Goal: Task Accomplishment & Management: Manage account settings

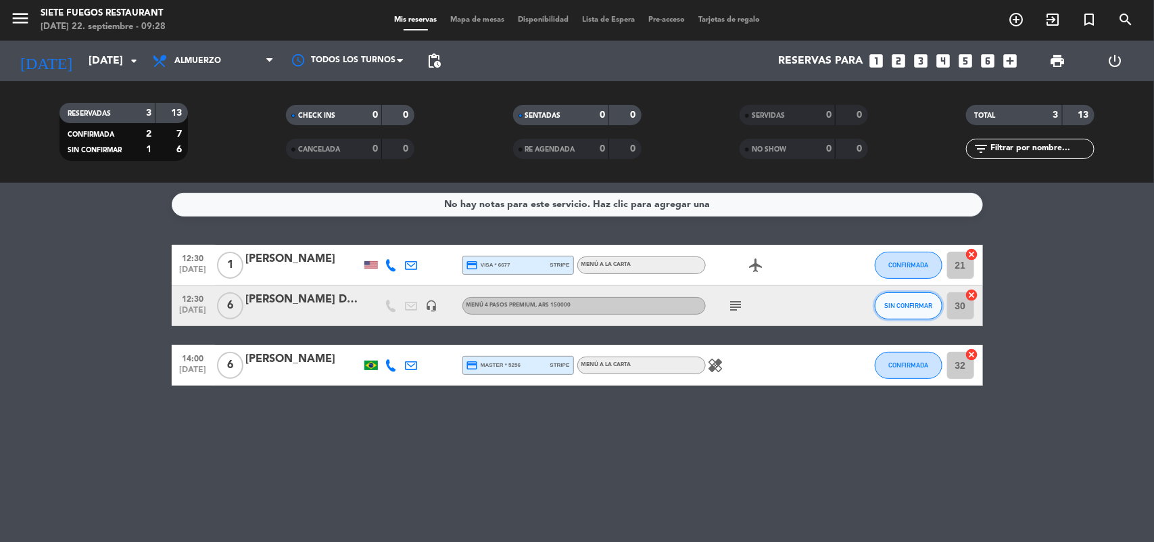
click at [901, 312] on button "SIN CONFIRMAR" at bounding box center [909, 305] width 68 height 27
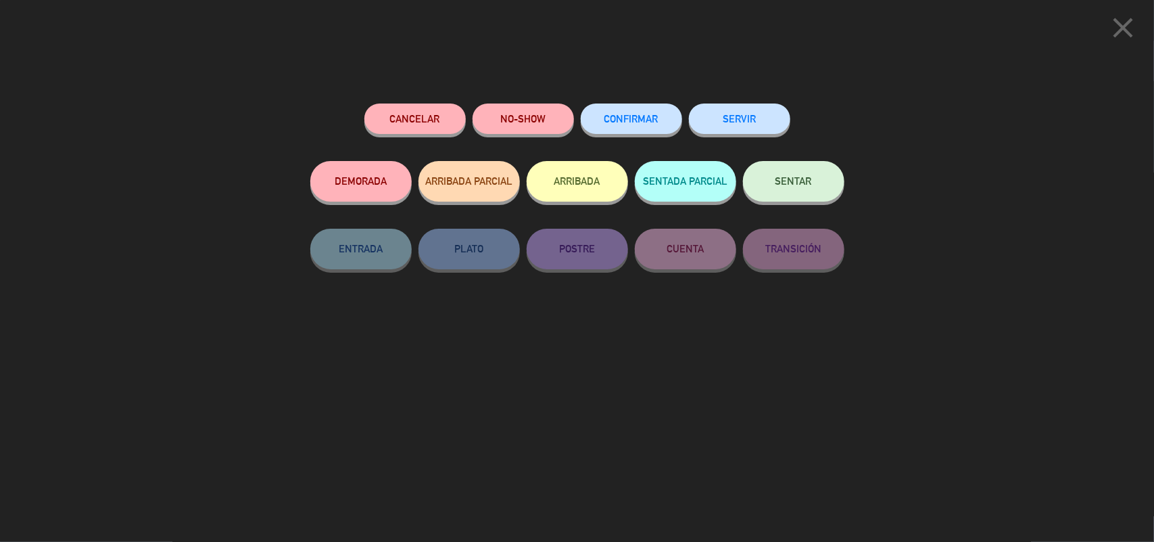
click at [639, 126] on button "CONFIRMAR" at bounding box center [631, 118] width 101 height 30
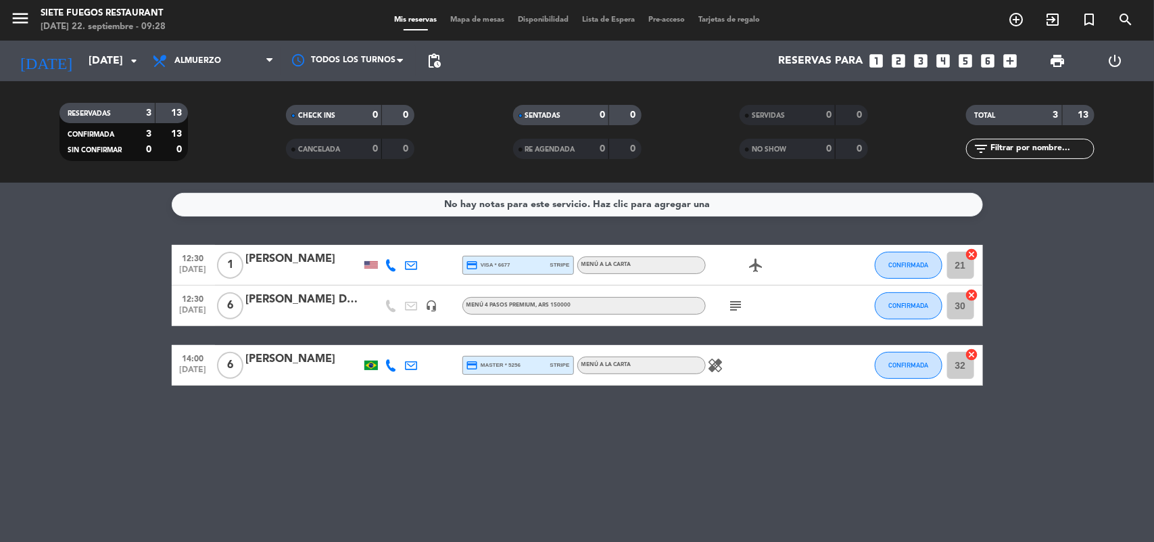
click at [3, 28] on div "menu Siete Fuegos Restaurant [DATE] 22. septiembre - 09:28" at bounding box center [144, 21] width 289 height 32
click at [5, 18] on div "menu Siete Fuegos Restaurant [DATE] 22. septiembre - 09:28" at bounding box center [144, 21] width 289 height 32
click at [17, 16] on icon "menu" at bounding box center [20, 18] width 20 height 20
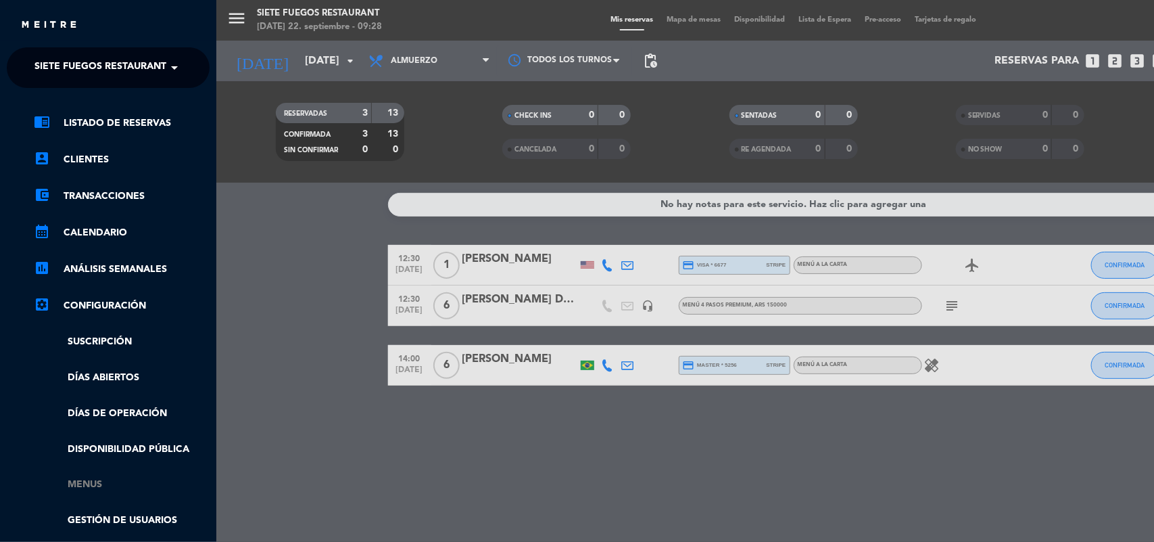
click at [89, 481] on link "Menus" at bounding box center [122, 485] width 176 height 16
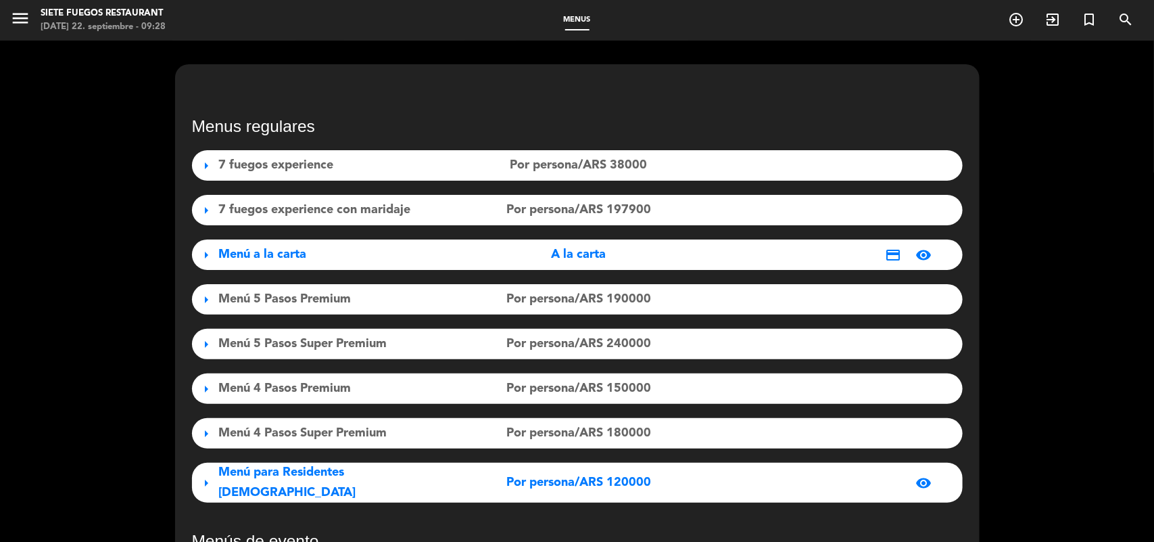
click at [205, 295] on span "arrow_right" at bounding box center [207, 299] width 16 height 16
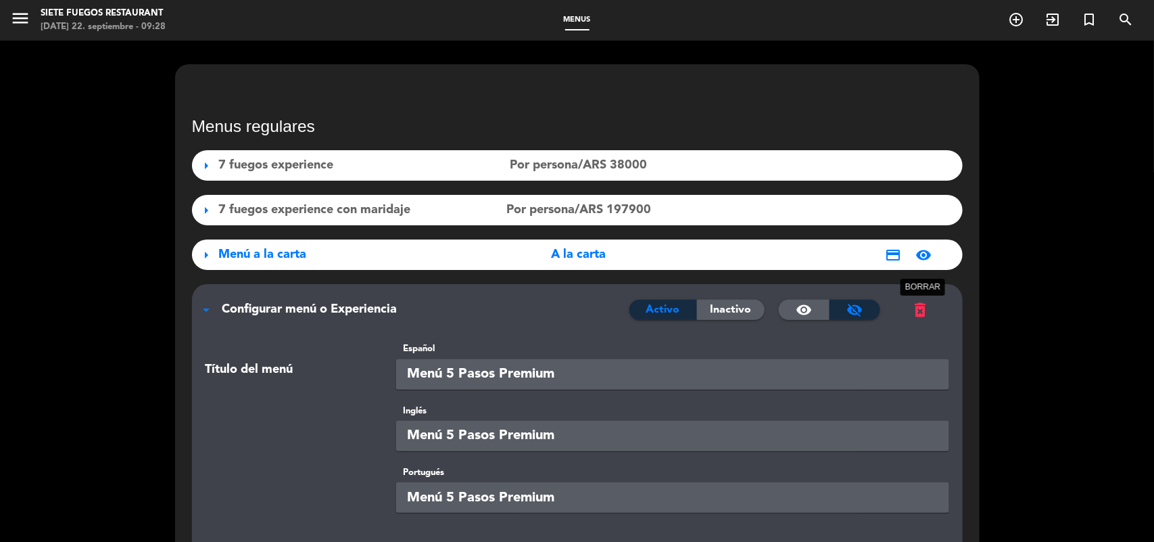
click at [918, 311] on span "delete_forever" at bounding box center [920, 309] width 19 height 19
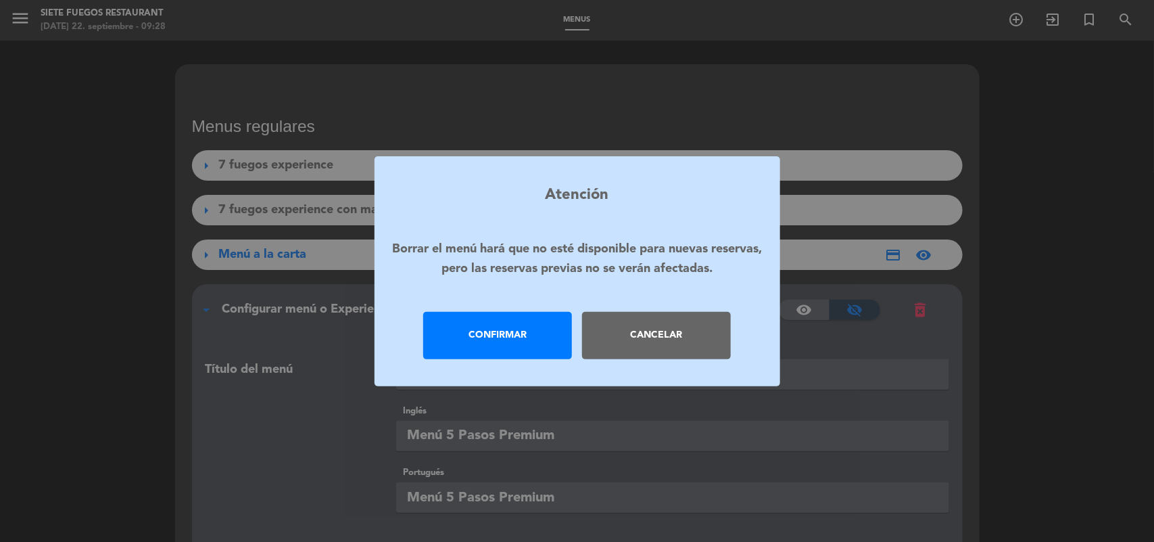
click at [504, 331] on div "Confirmar" at bounding box center [497, 335] width 149 height 47
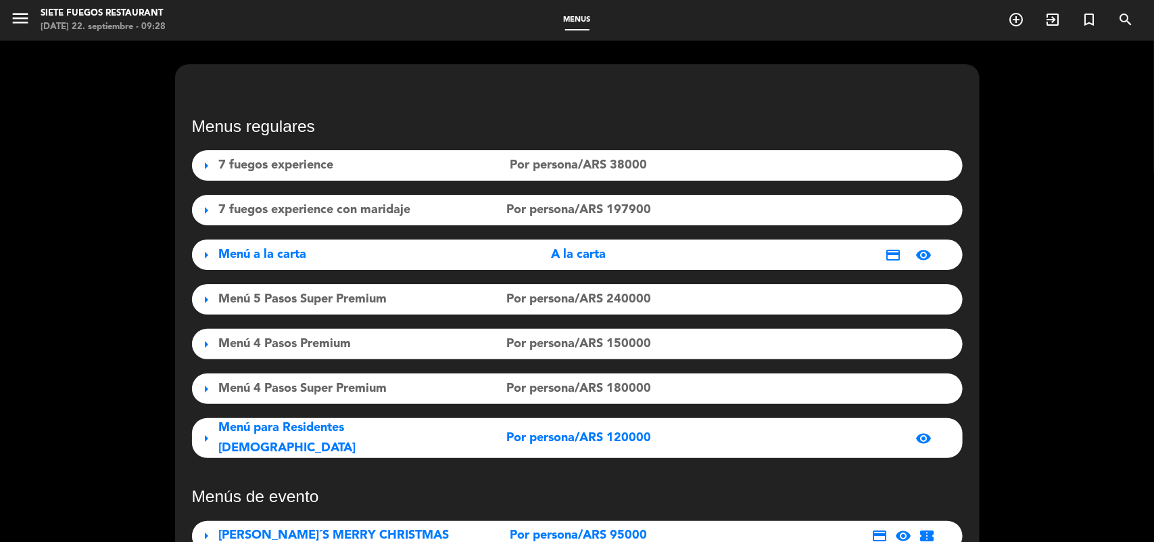
click at [203, 297] on span "arrow_right" at bounding box center [207, 299] width 16 height 16
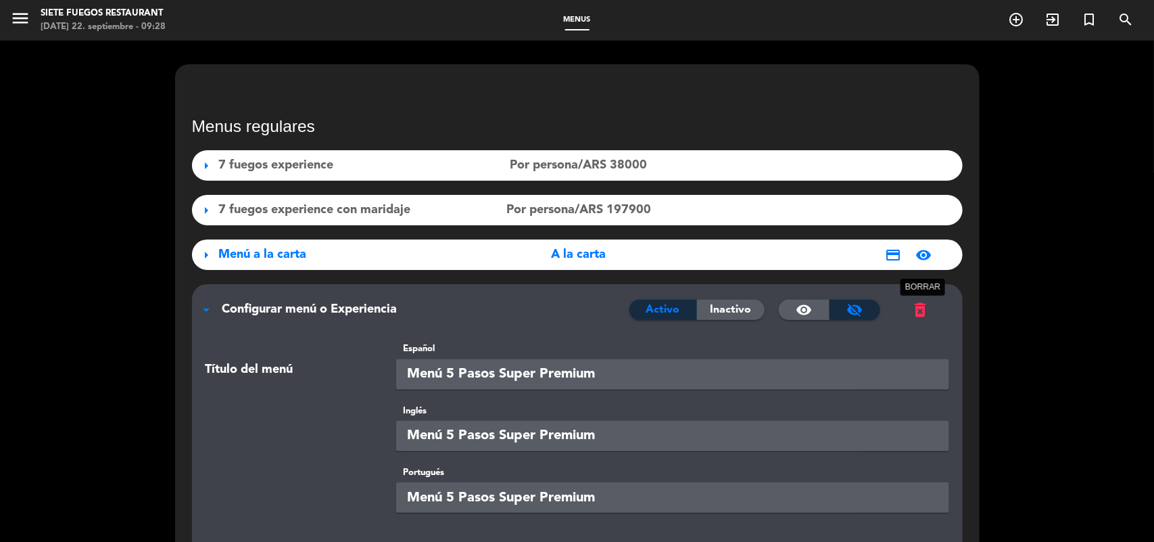
click at [918, 306] on span "delete_forever" at bounding box center [920, 309] width 19 height 19
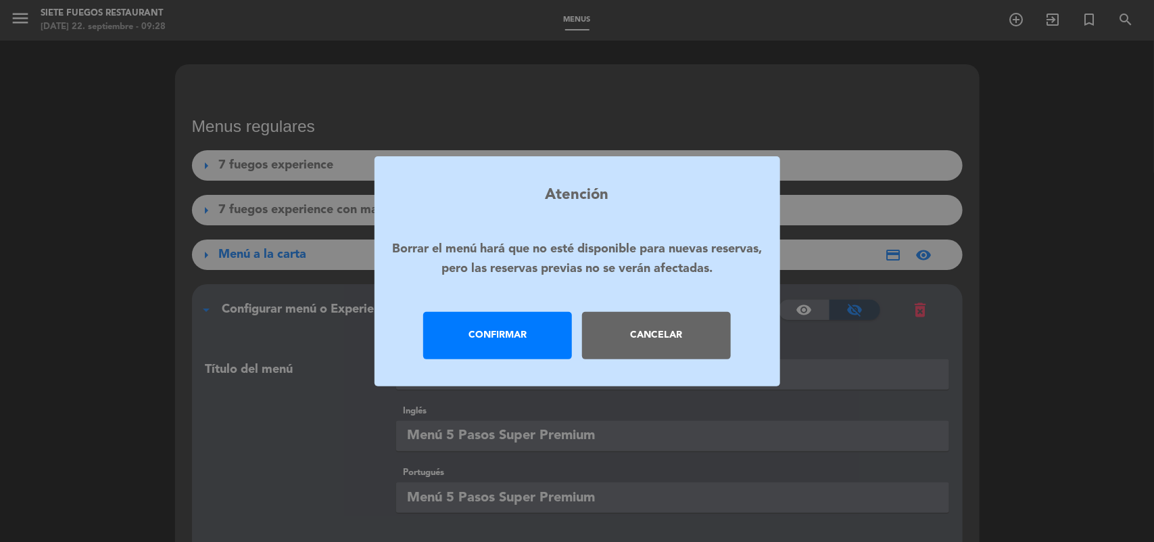
click at [513, 340] on div "Confirmar" at bounding box center [497, 335] width 149 height 47
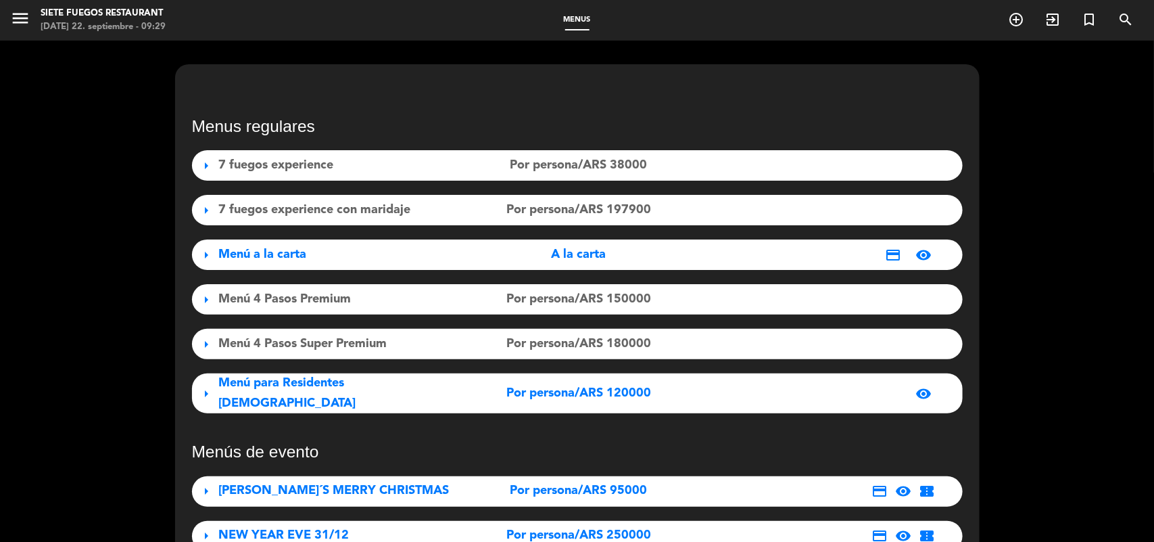
click at [197, 298] on div "arrow_right Menú 4 Pasos Premium Por persona/ARS 150000 visibility_off" at bounding box center [577, 299] width 771 height 30
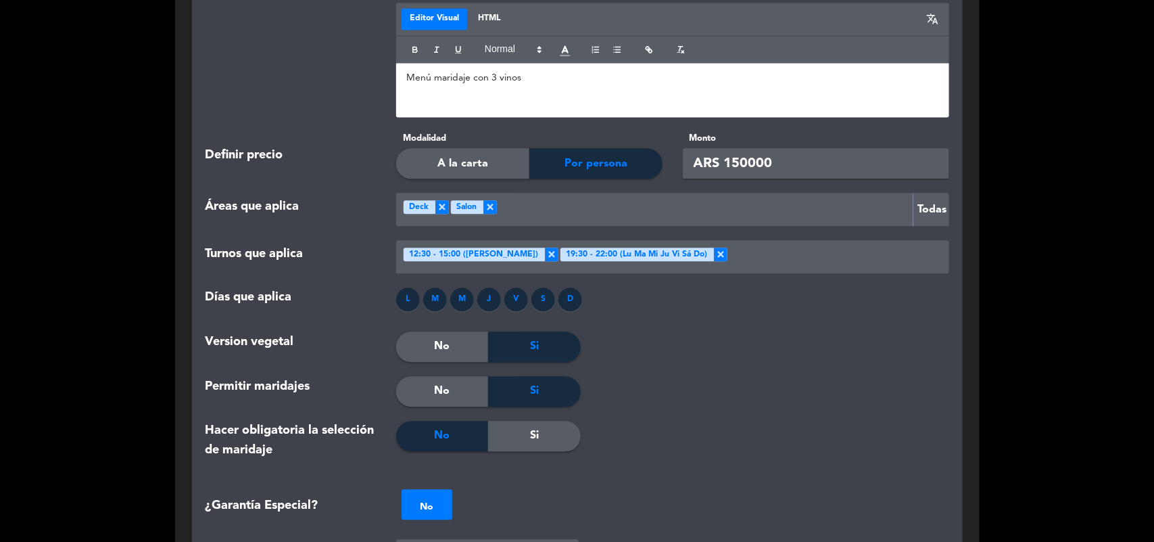
scroll to position [1268, 0]
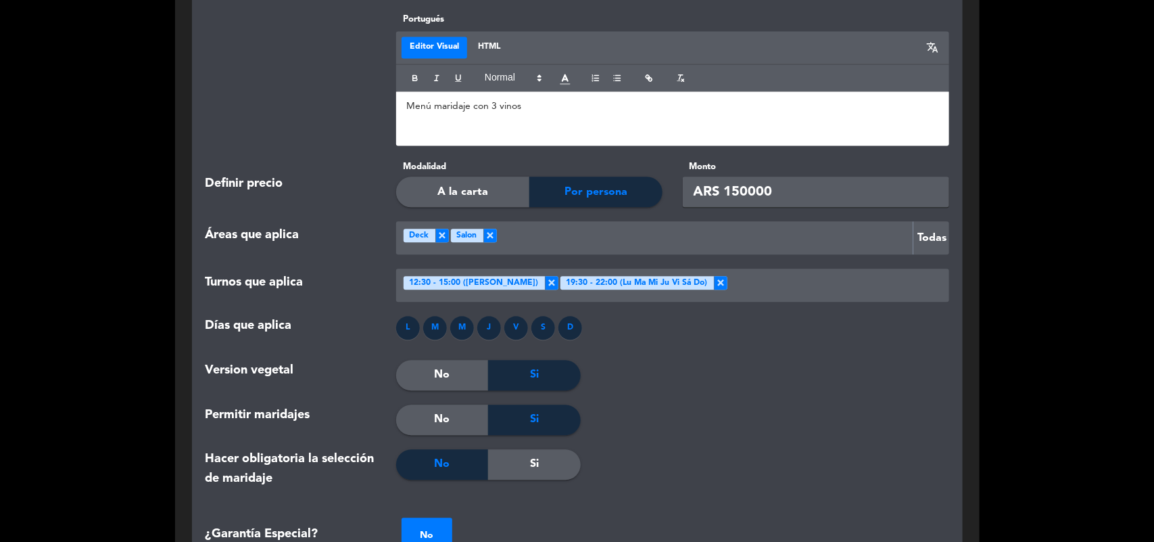
click at [713, 194] on input "ARS 150000" at bounding box center [816, 191] width 266 height 30
click at [744, 193] on input "ARS 150000" at bounding box center [816, 191] width 266 height 30
click at [790, 193] on input "ARS 150000" at bounding box center [816, 191] width 266 height 30
type input "A"
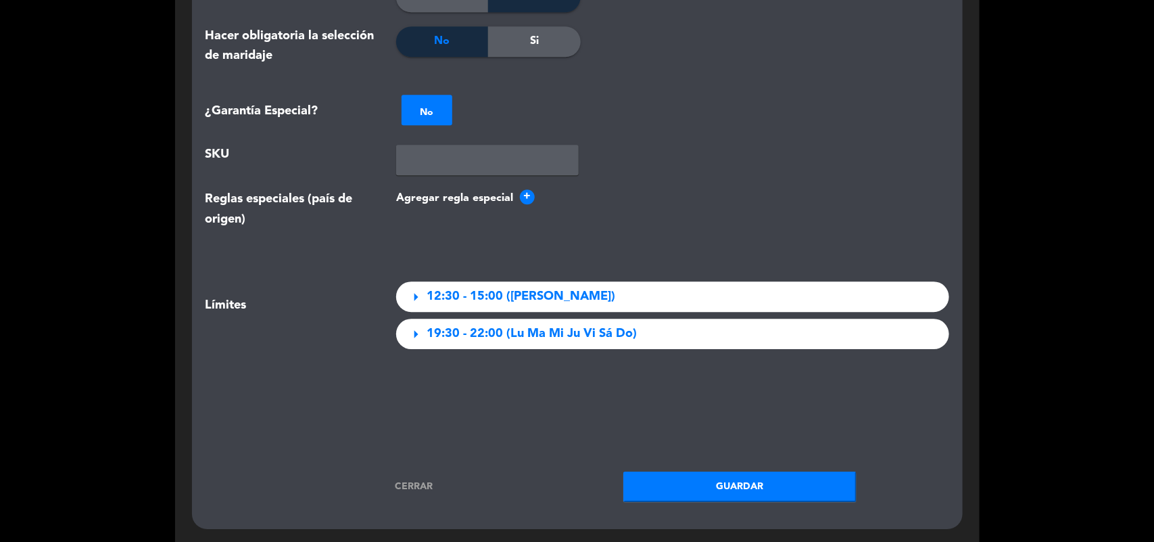
scroll to position [1859, 0]
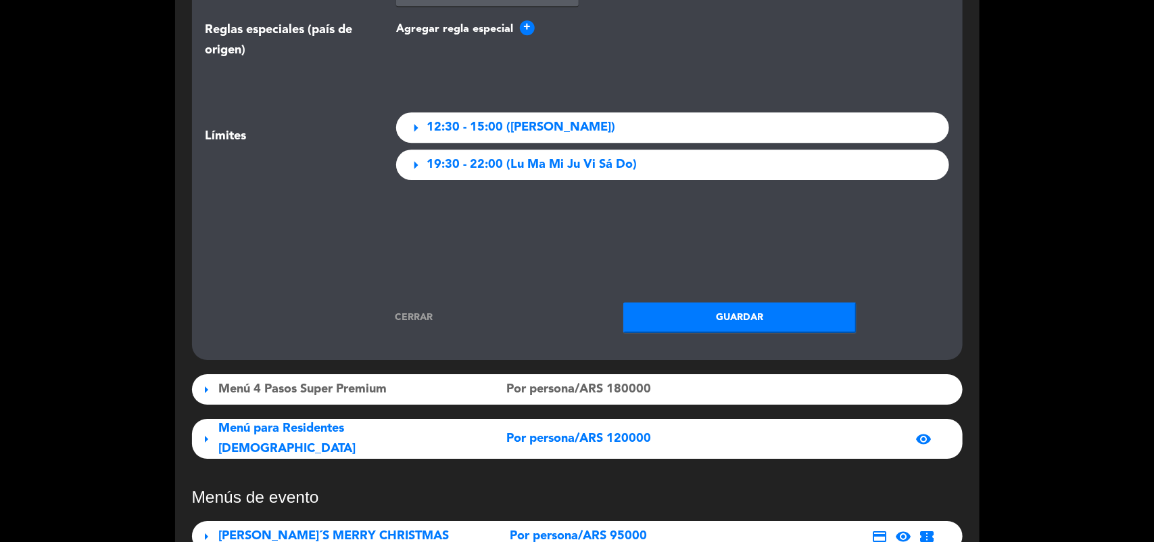
type input "USD150"
click at [769, 312] on button "Guardar" at bounding box center [739, 317] width 233 height 30
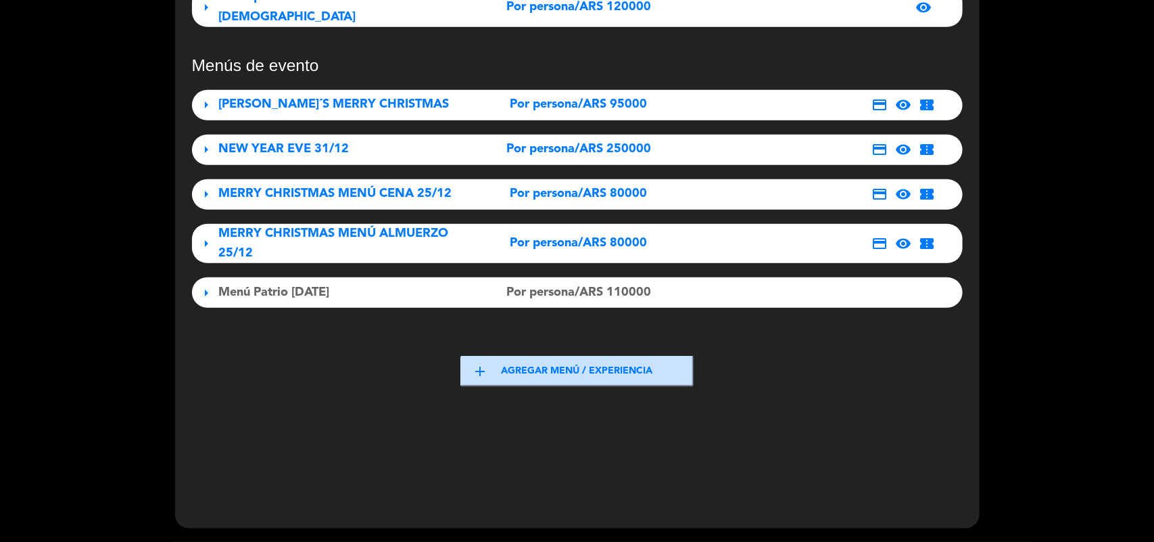
scroll to position [217, 0]
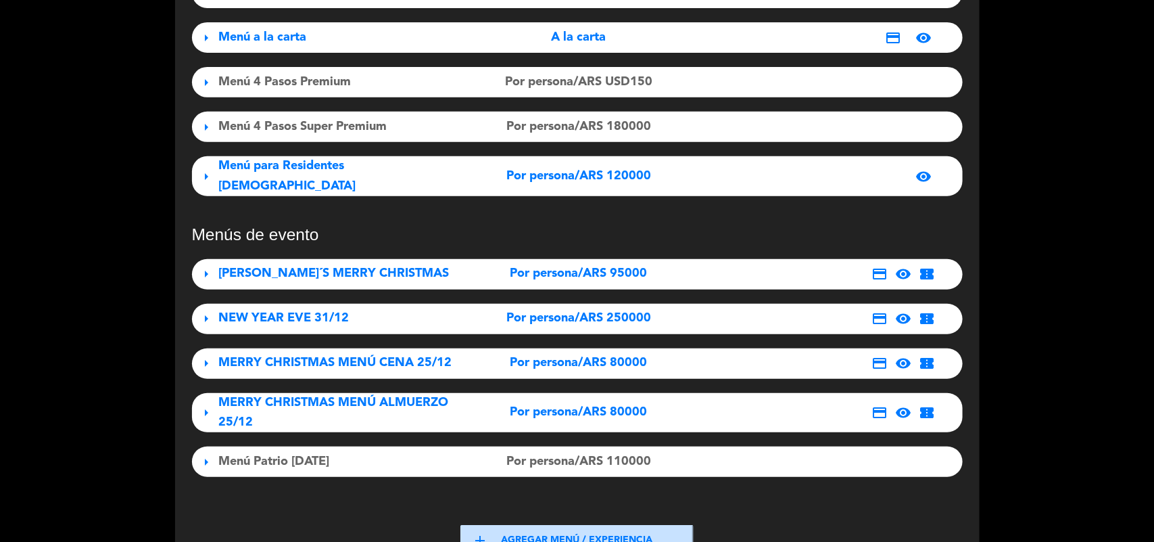
click at [207, 128] on span "arrow_right" at bounding box center [207, 127] width 16 height 16
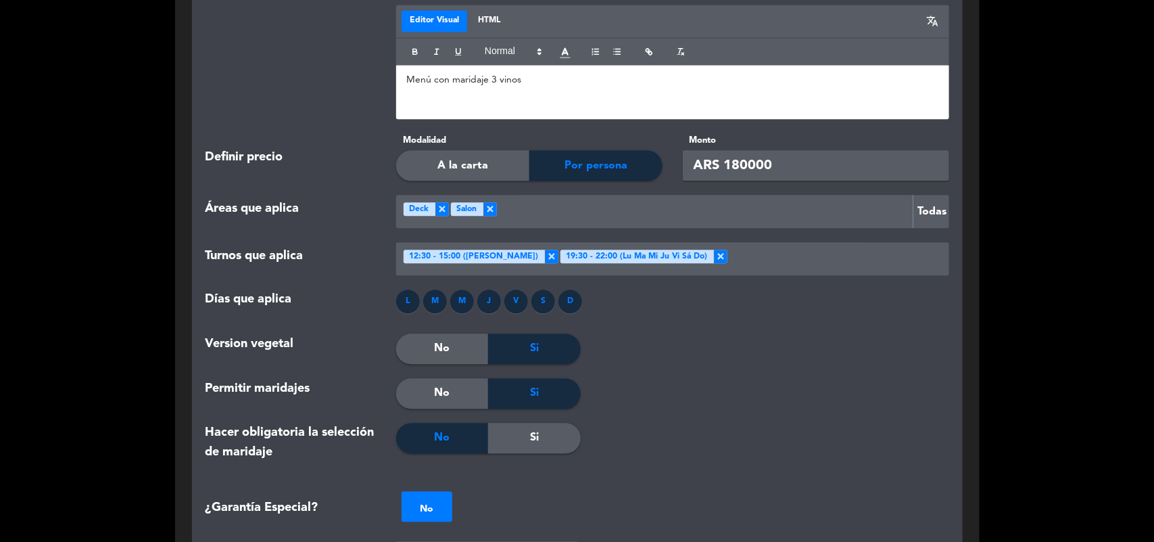
scroll to position [1231, 0]
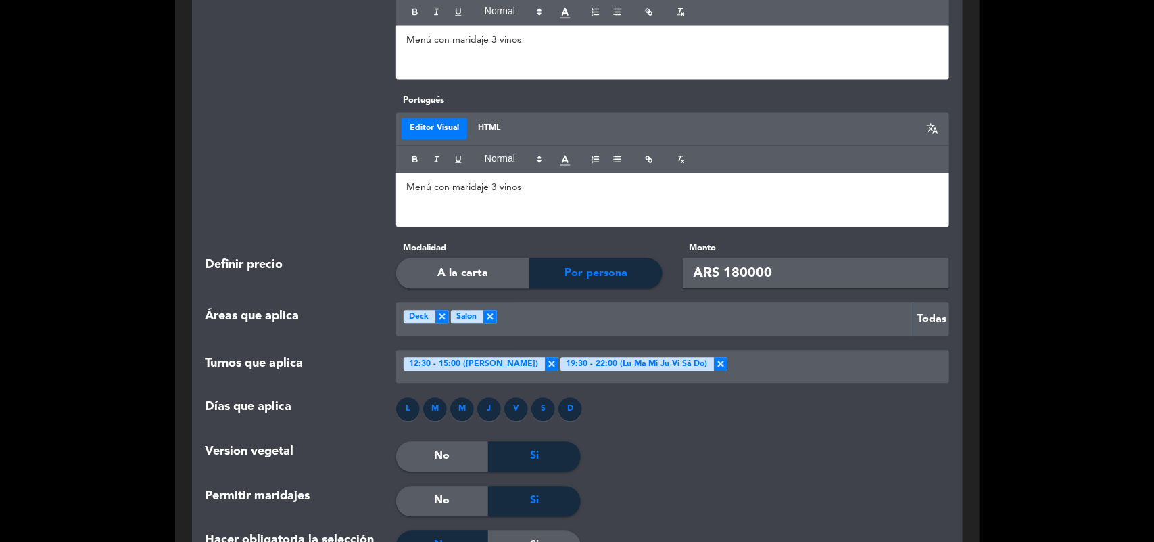
click at [822, 268] on input "ARS 180000" at bounding box center [816, 273] width 266 height 30
type input "A"
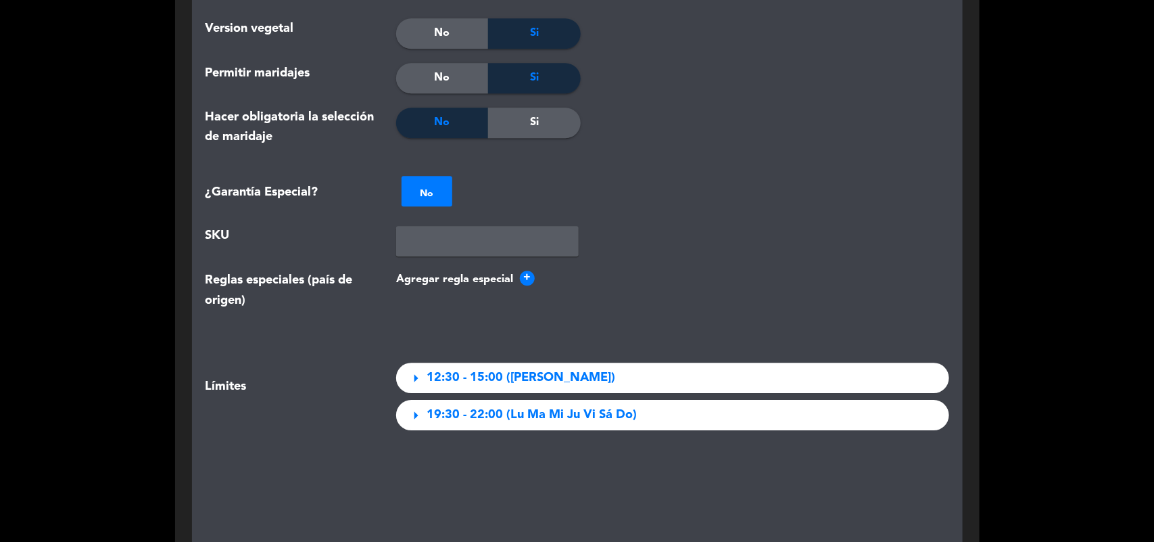
scroll to position [1992, 0]
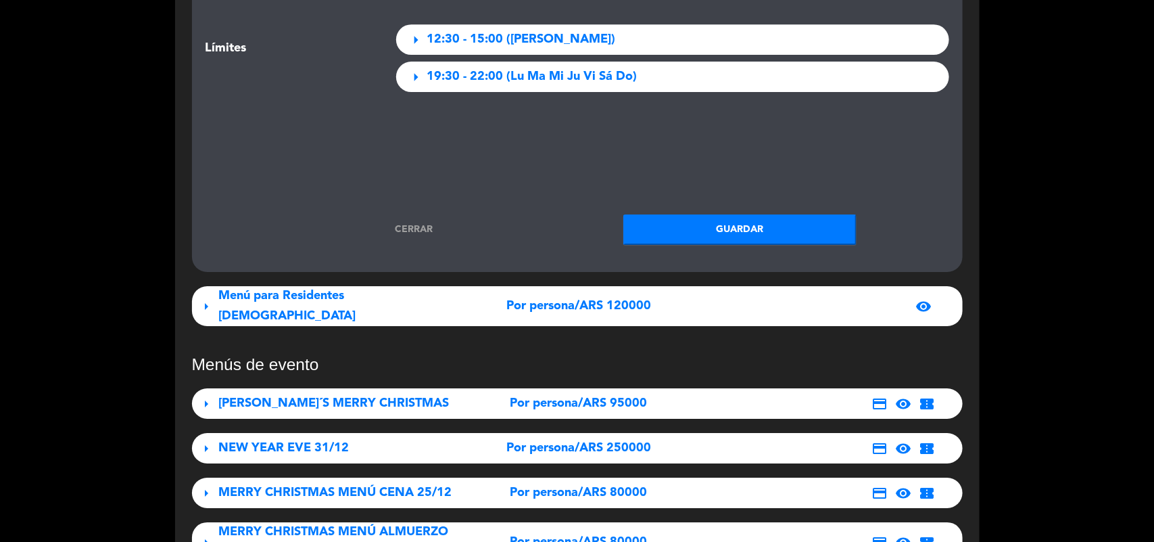
type input "USD 180"
click at [826, 241] on button "Guardar" at bounding box center [739, 229] width 233 height 30
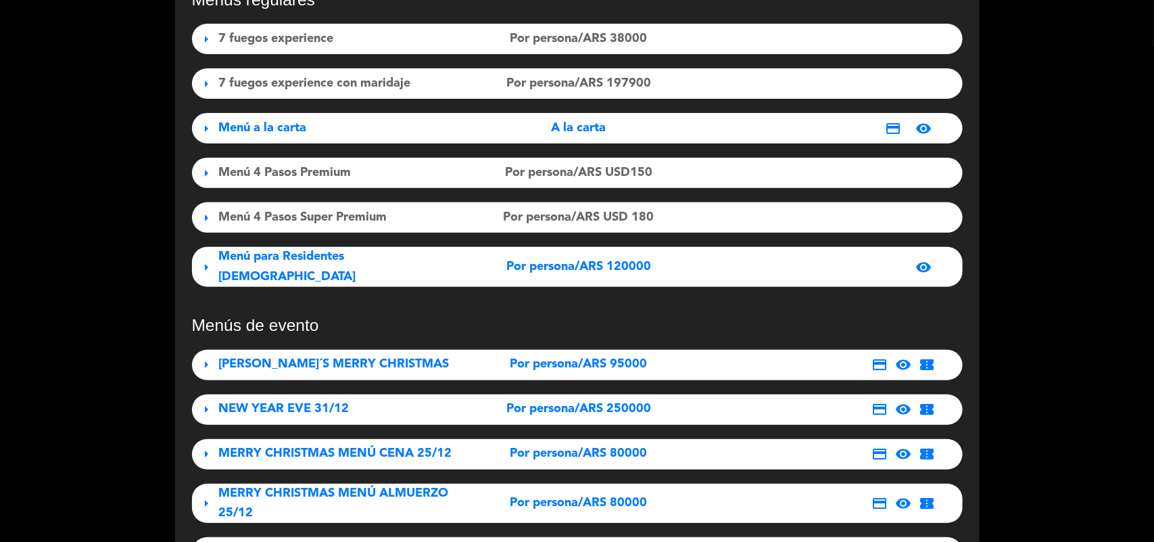
scroll to position [0, 0]
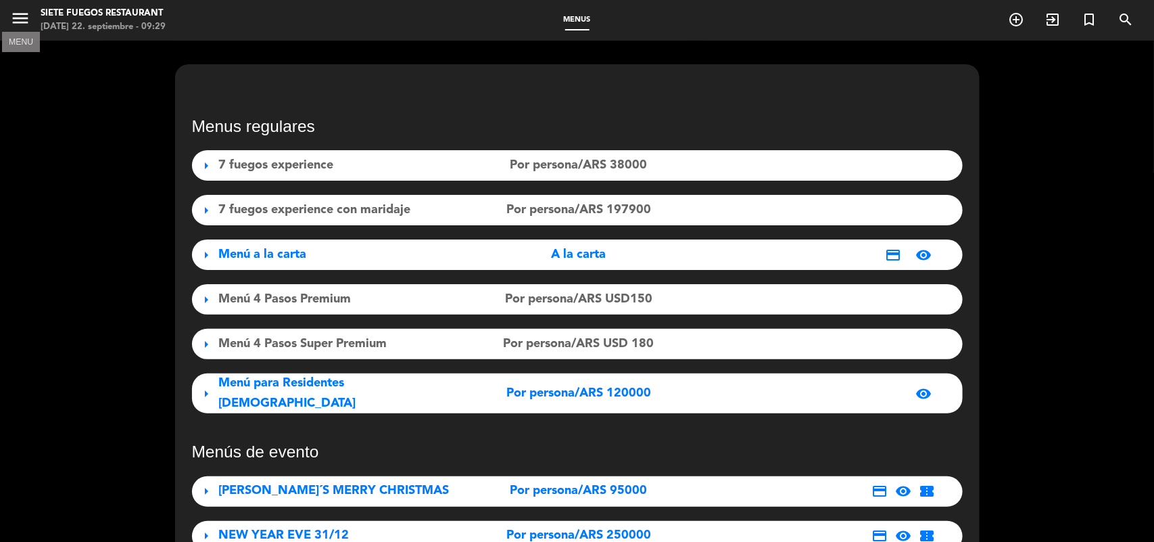
click at [10, 24] on icon "menu" at bounding box center [20, 18] width 20 height 20
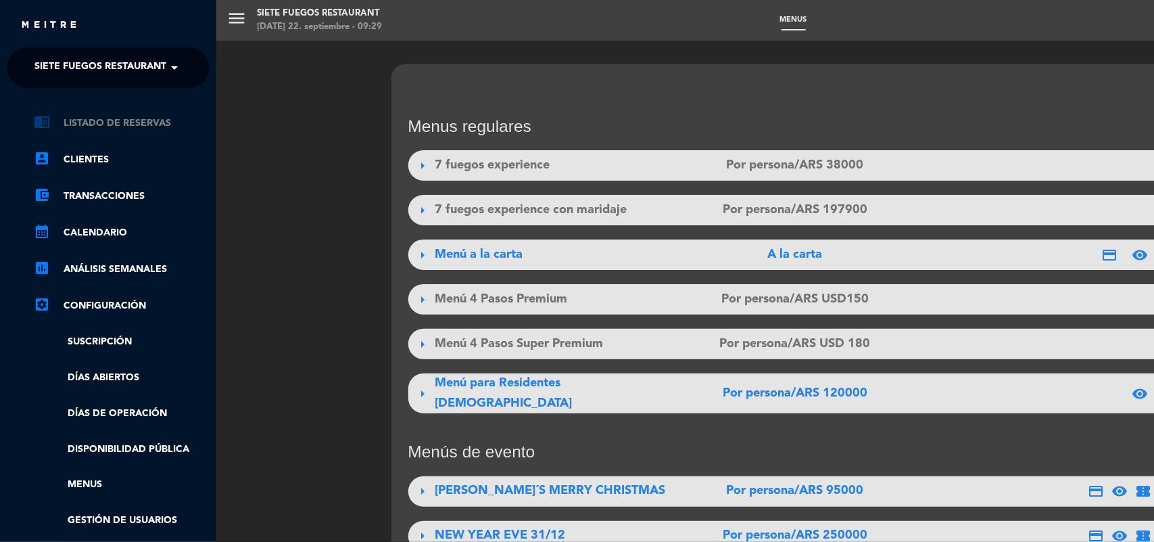
click at [112, 120] on link "chrome_reader_mode Listado de Reservas" at bounding box center [122, 123] width 176 height 16
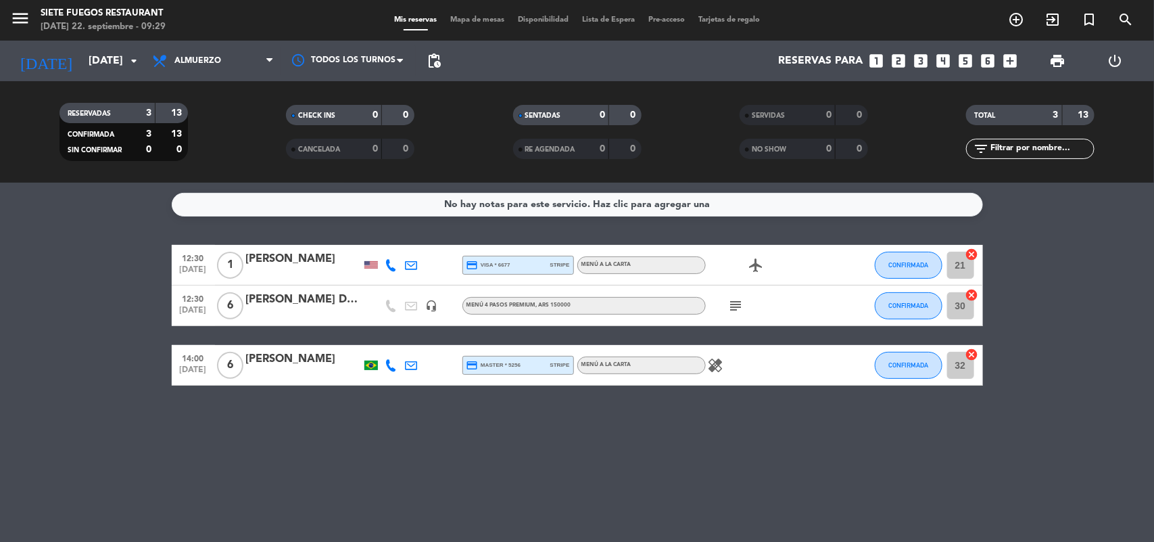
click at [268, 393] on div "No hay notas para este servicio. Haz clic para agregar una 12:30 [DATE] 1 [PERS…" at bounding box center [577, 362] width 1154 height 359
click at [551, 366] on span "stripe" at bounding box center [560, 364] width 20 height 9
click at [644, 365] on div "Menú a la carta" at bounding box center [641, 365] width 128 height 18
click at [735, 362] on div "healing" at bounding box center [767, 365] width 122 height 40
click at [720, 364] on icon "healing" at bounding box center [716, 365] width 16 height 16
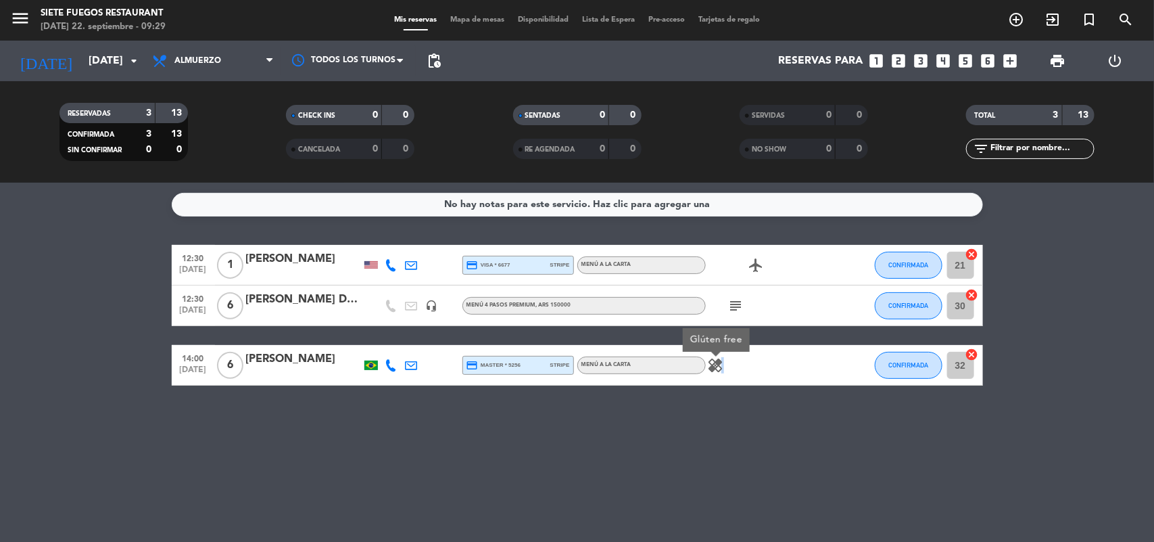
click at [720, 364] on icon "healing" at bounding box center [716, 365] width 16 height 16
click at [738, 302] on icon "subject" at bounding box center [736, 305] width 16 height 16
click at [734, 444] on div "No hay notas para este servicio. Haz clic para agregar una 12:30 [DATE] 1 [PERS…" at bounding box center [577, 362] width 1154 height 359
click at [252, 289] on div "12:30 [DATE] 6 [PERSON_NAME] Do [PERSON_NAME] headset_mic Menú 4 Pasos Premium …" at bounding box center [577, 305] width 811 height 41
click at [262, 308] on div "[PERSON_NAME] Do [PERSON_NAME]" at bounding box center [303, 300] width 115 height 18
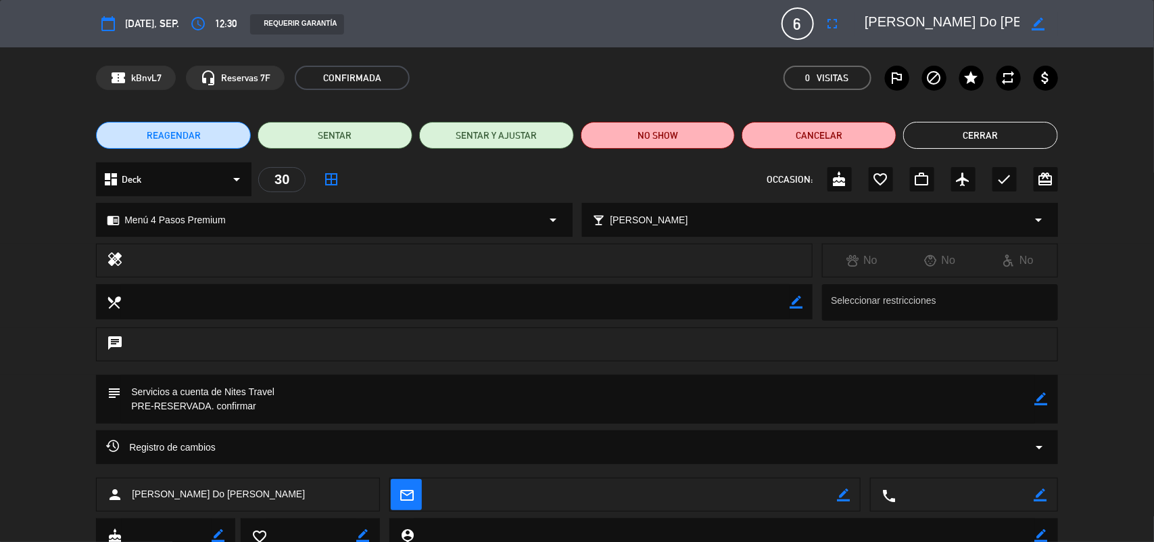
click at [1049, 396] on div "subject border_color" at bounding box center [577, 399] width 962 height 49
click at [1039, 397] on icon "border_color" at bounding box center [1041, 398] width 13 height 13
click at [511, 400] on textarea at bounding box center [578, 399] width 914 height 49
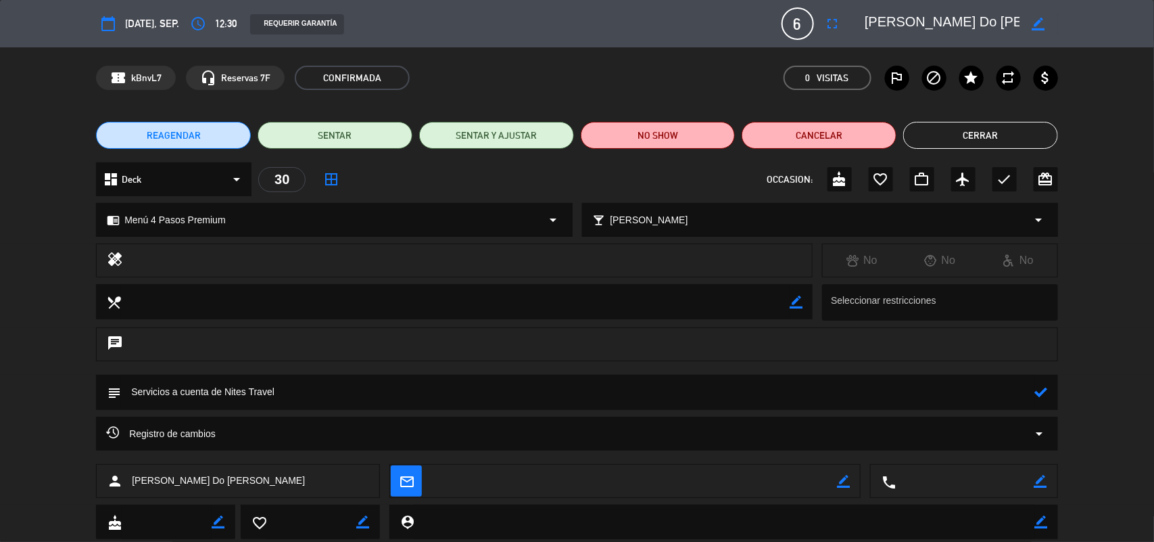
type textarea "Servicios a cuenta de Nites Travel"
click at [1052, 387] on div "subject" at bounding box center [577, 392] width 962 height 35
click at [1043, 389] on icon at bounding box center [1041, 391] width 13 height 13
click at [942, 118] on div "REAGENDAR SENTAR SENTAR Y AJUSTAR NO SHOW Cancelar Cerrar" at bounding box center [577, 135] width 1154 height 54
click at [949, 133] on button "Cerrar" at bounding box center [980, 135] width 155 height 27
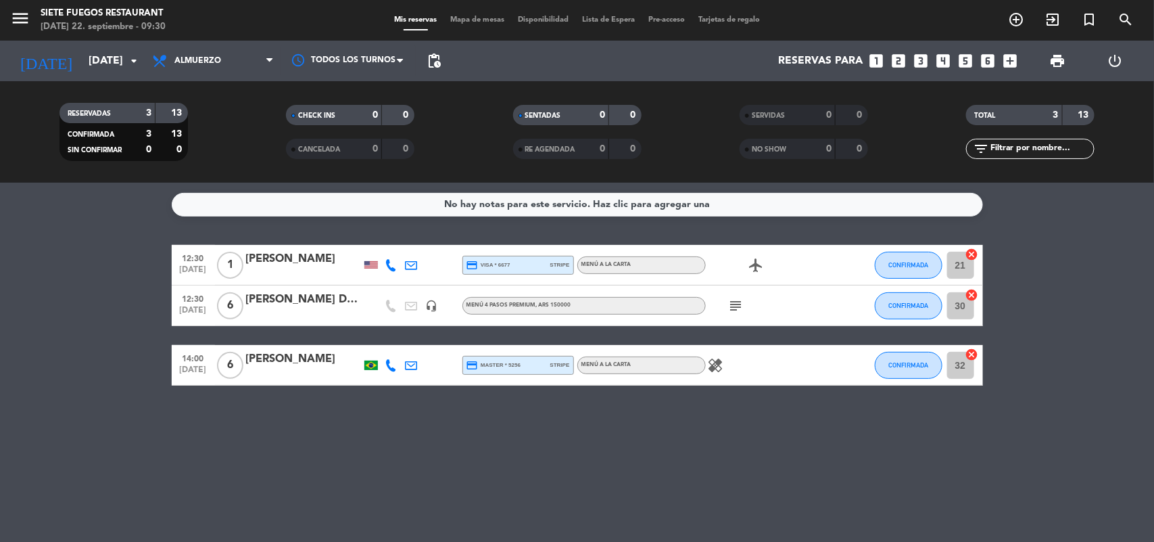
click at [776, 480] on div "No hay notas para este servicio. Haz clic para agregar una 12:30 [DATE] 1 [PERS…" at bounding box center [577, 362] width 1154 height 359
click at [112, 39] on div "menu Siete Fuegos Restaurant [DATE] 22. septiembre - 09:37 Mis reservas Mapa de…" at bounding box center [577, 20] width 1154 height 41
click at [125, 78] on div "[DATE] [DATE] arrow_drop_down" at bounding box center [77, 61] width 135 height 41
click at [124, 65] on input "[DATE]" at bounding box center [153, 61] width 143 height 26
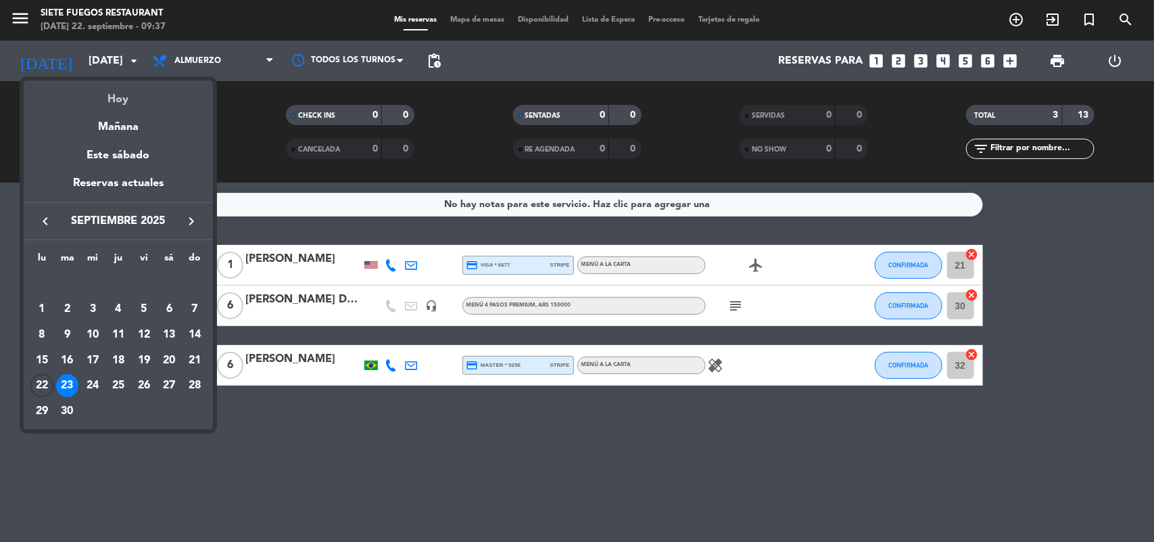
click at [127, 103] on div "Hoy" at bounding box center [118, 94] width 189 height 28
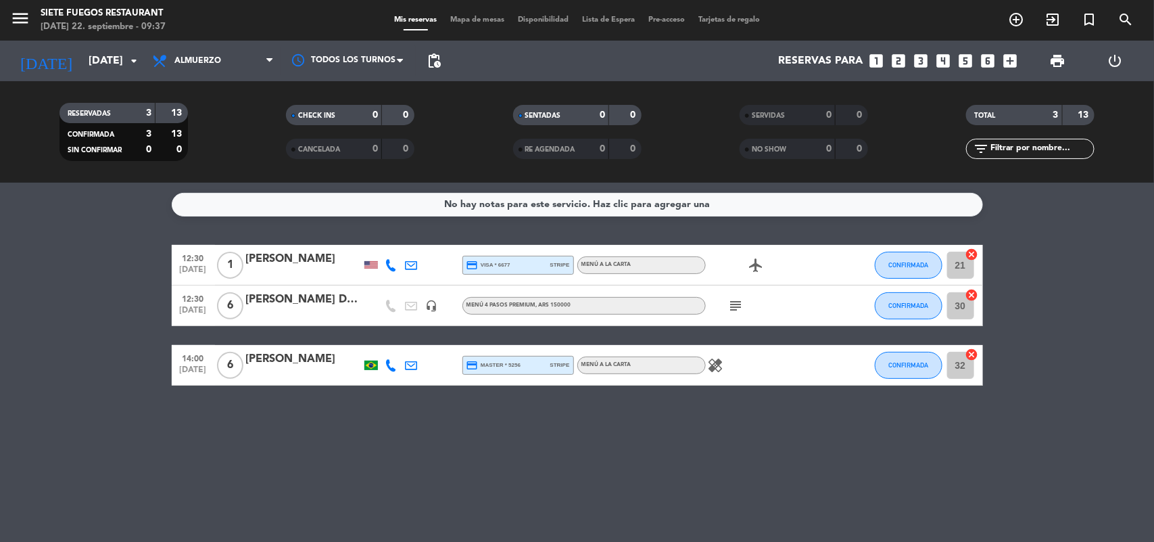
type input "[DATE]"
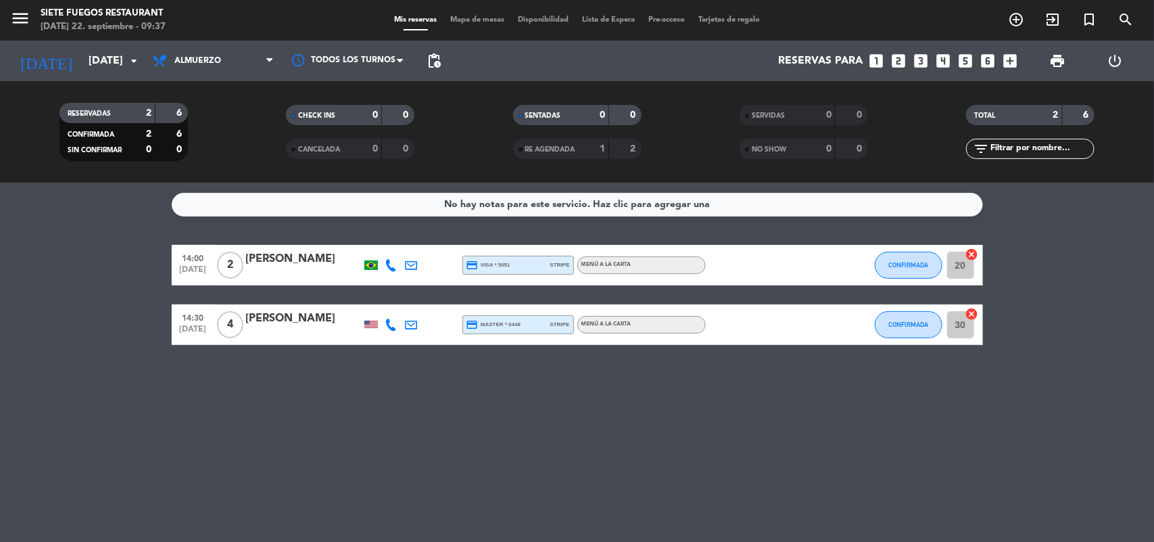
click at [228, 323] on span "4" at bounding box center [230, 324] width 26 height 27
click at [386, 419] on div "No hay notas para este servicio. Haz clic para agregar una 14:00 [DATE] 2 [PERS…" at bounding box center [577, 362] width 1154 height 359
